Goal: Task Accomplishment & Management: Manage account settings

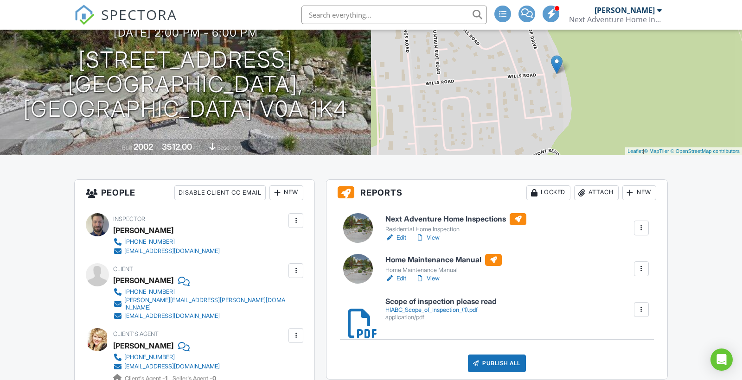
scroll to position [133, 0]
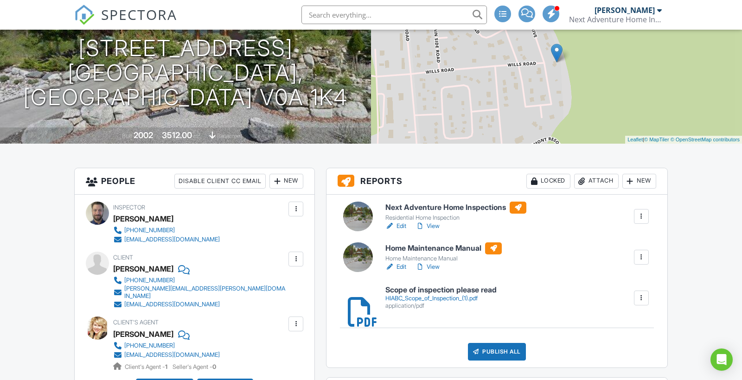
click at [405, 269] on link "Edit" at bounding box center [395, 267] width 21 height 9
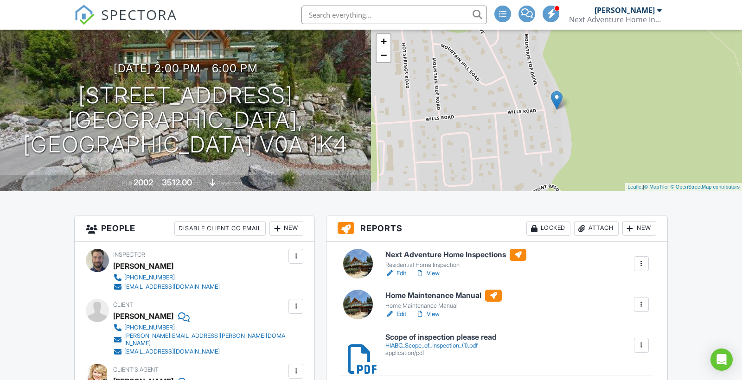
scroll to position [94, 0]
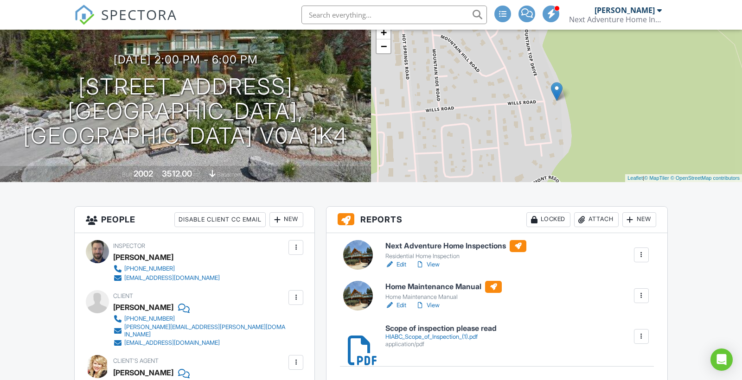
click at [404, 263] on link "Edit" at bounding box center [395, 264] width 21 height 9
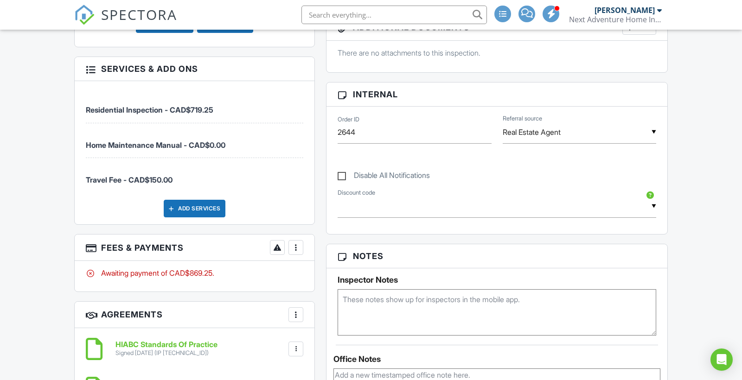
scroll to position [498, 0]
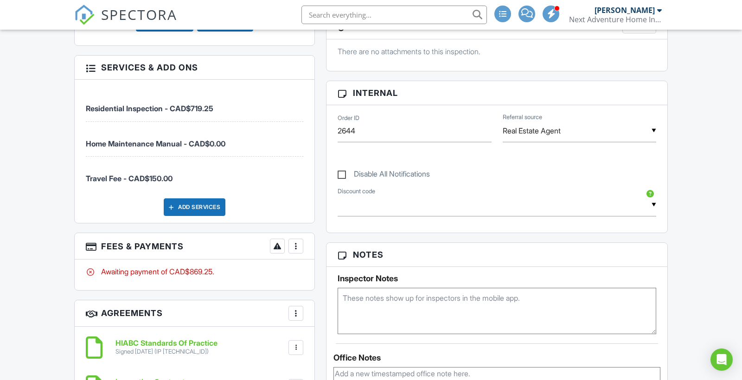
click at [291, 239] on div "More" at bounding box center [296, 246] width 15 height 15
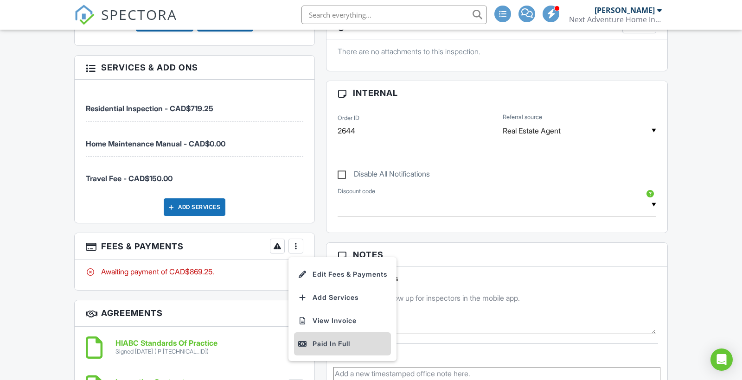
click at [327, 339] on div "Paid In Full" at bounding box center [343, 344] width 90 height 11
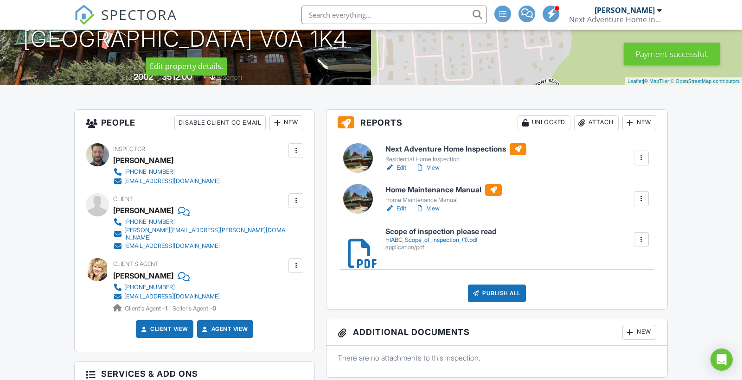
scroll to position [200, 0]
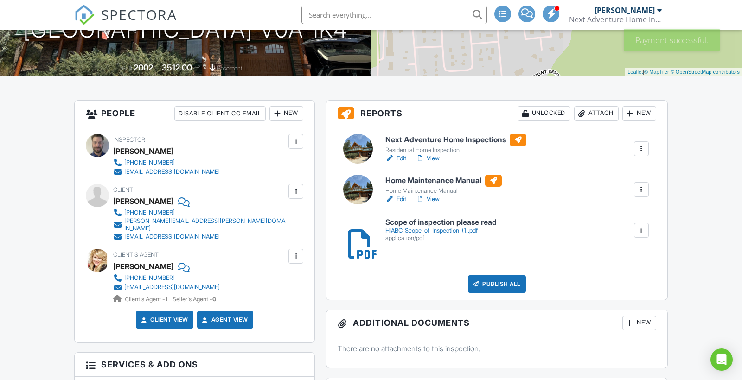
click at [398, 195] on link "Edit" at bounding box center [395, 199] width 21 height 9
